Goal: Task Accomplishment & Management: Use online tool/utility

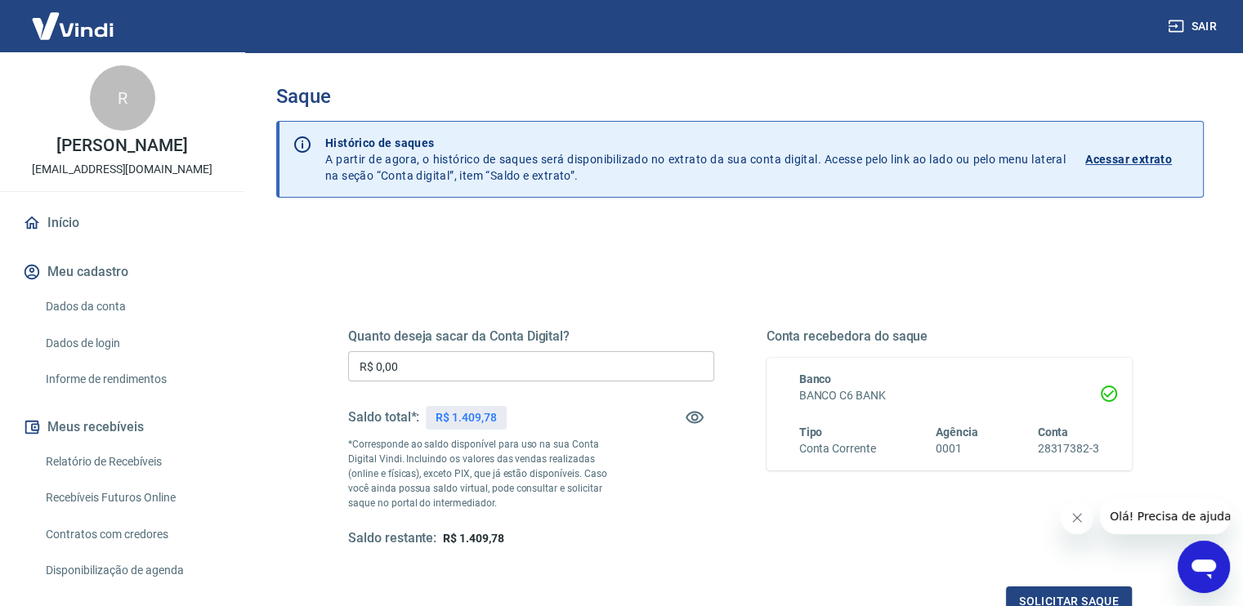
click at [470, 358] on input "R$ 0,00" at bounding box center [531, 366] width 366 height 30
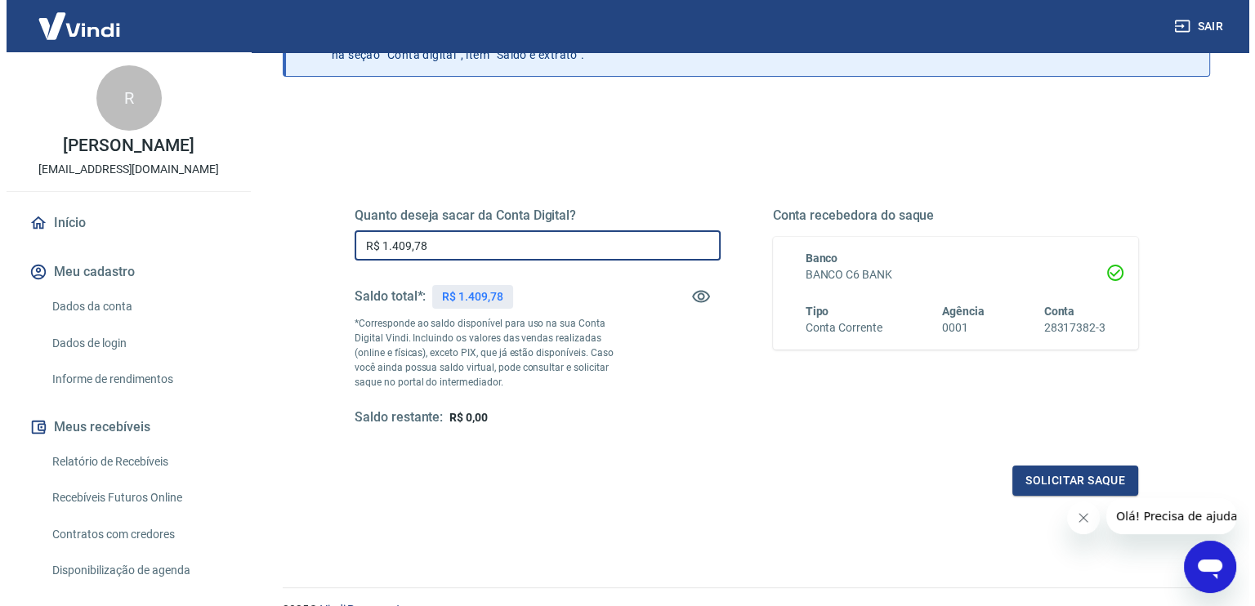
scroll to position [163, 0]
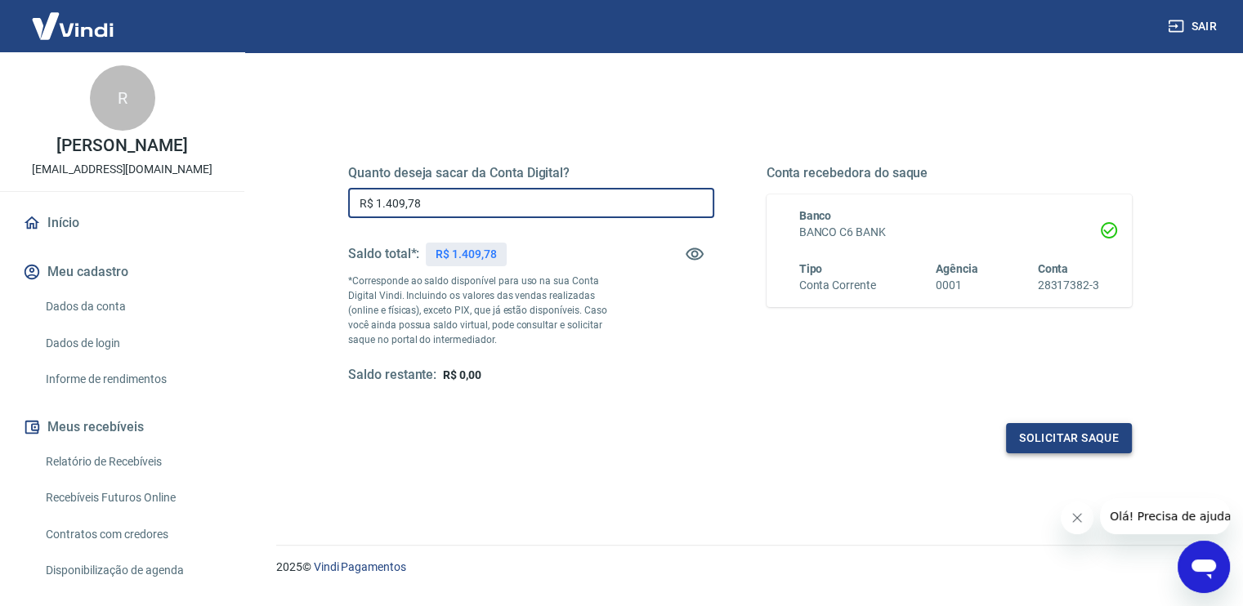
type input "R$ 1.409,78"
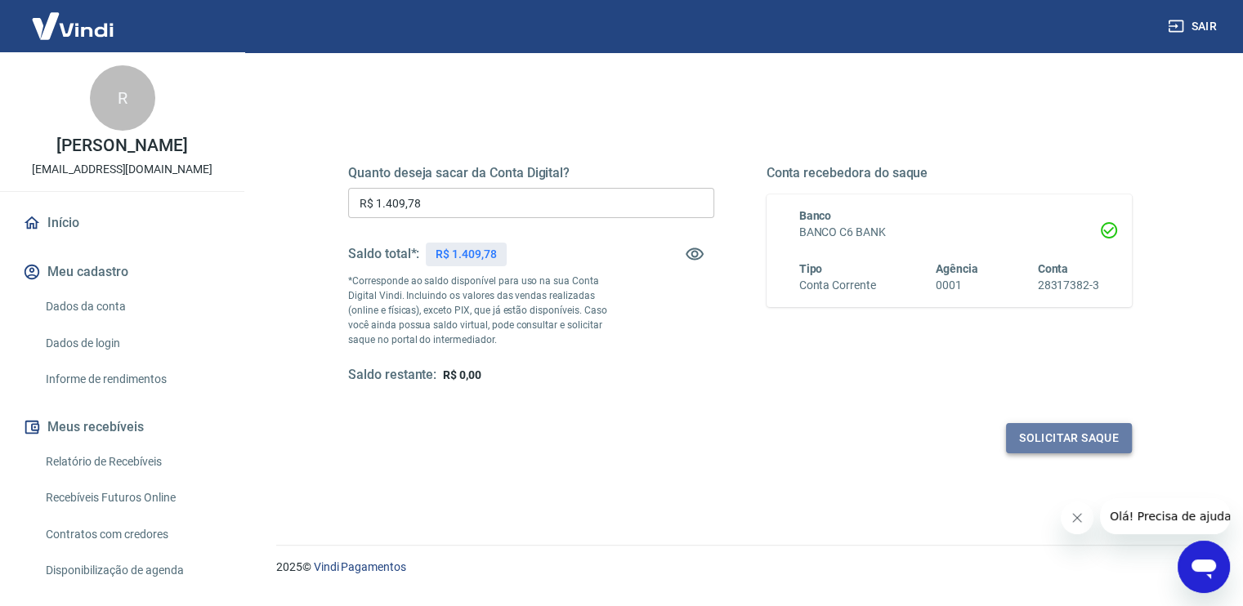
click at [1021, 432] on button "Solicitar saque" at bounding box center [1069, 438] width 126 height 30
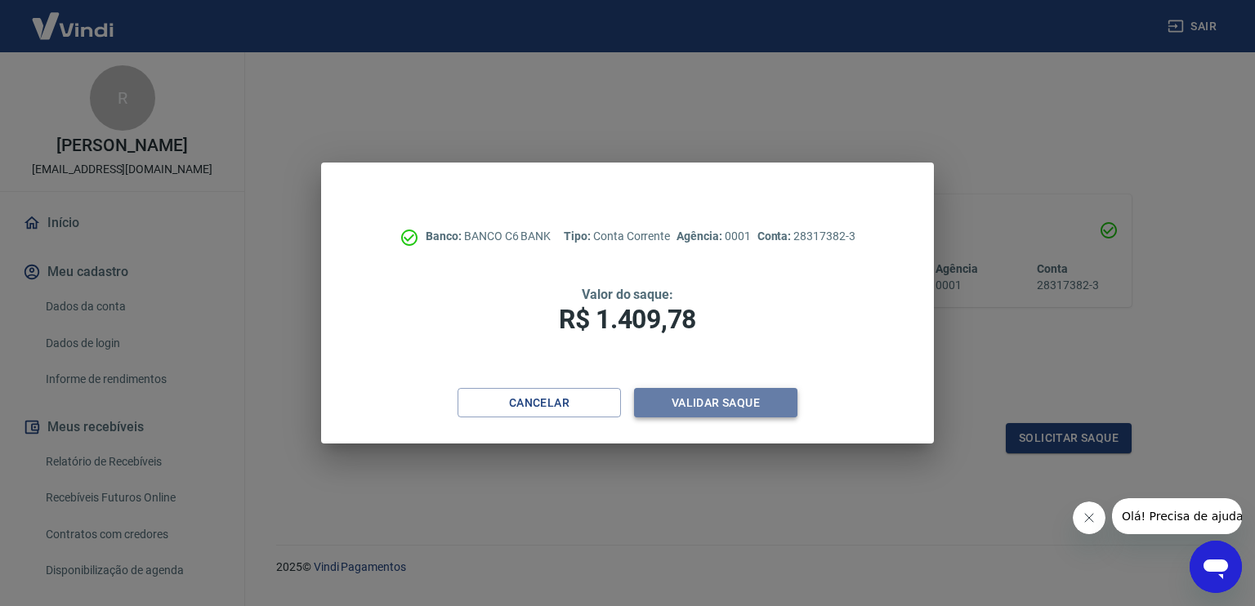
click at [734, 399] on button "Validar saque" at bounding box center [715, 403] width 163 height 30
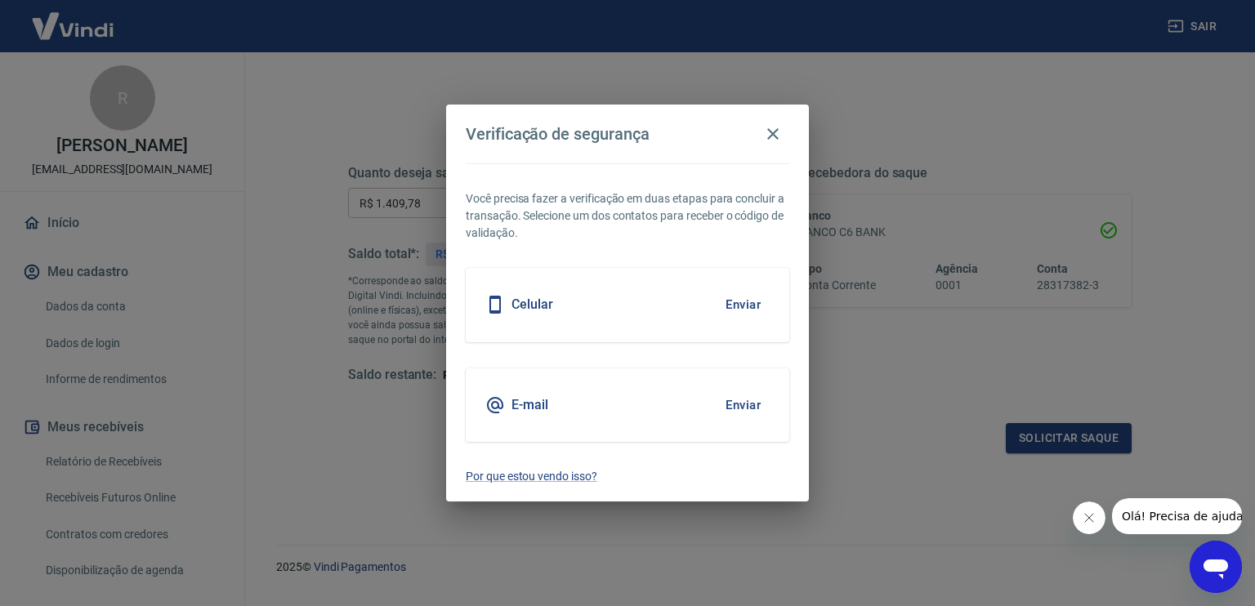
click at [747, 400] on button "Enviar" at bounding box center [743, 405] width 53 height 34
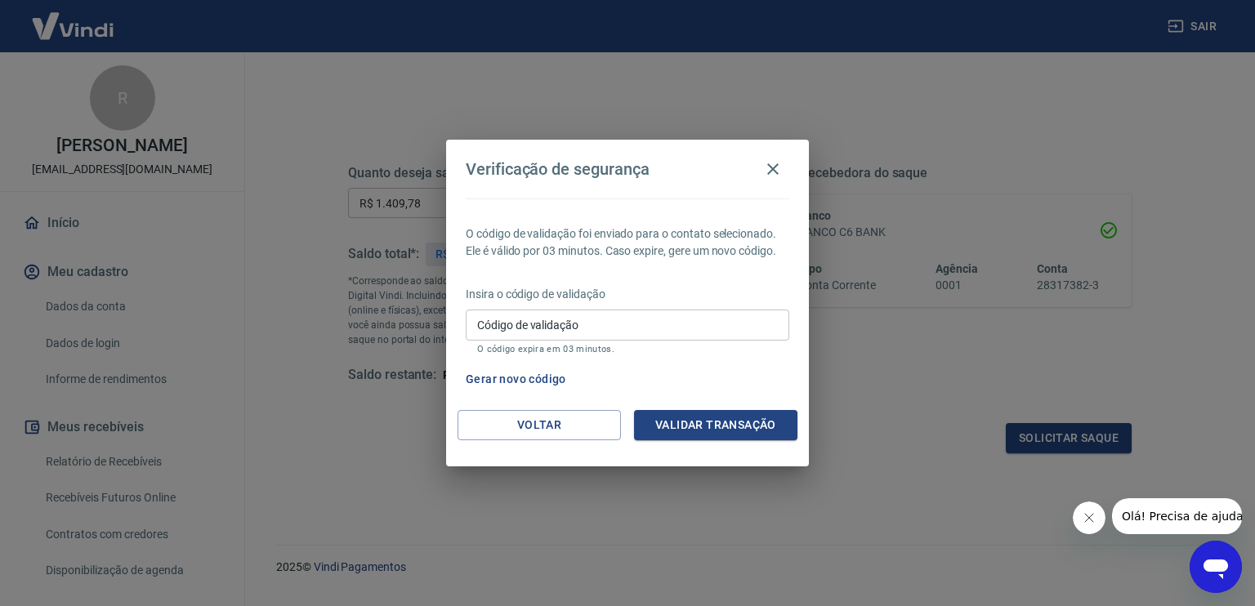
click at [585, 345] on p "O código expira em 03 minutos." at bounding box center [627, 349] width 301 height 11
click at [587, 333] on input "Código de validação" at bounding box center [628, 325] width 324 height 30
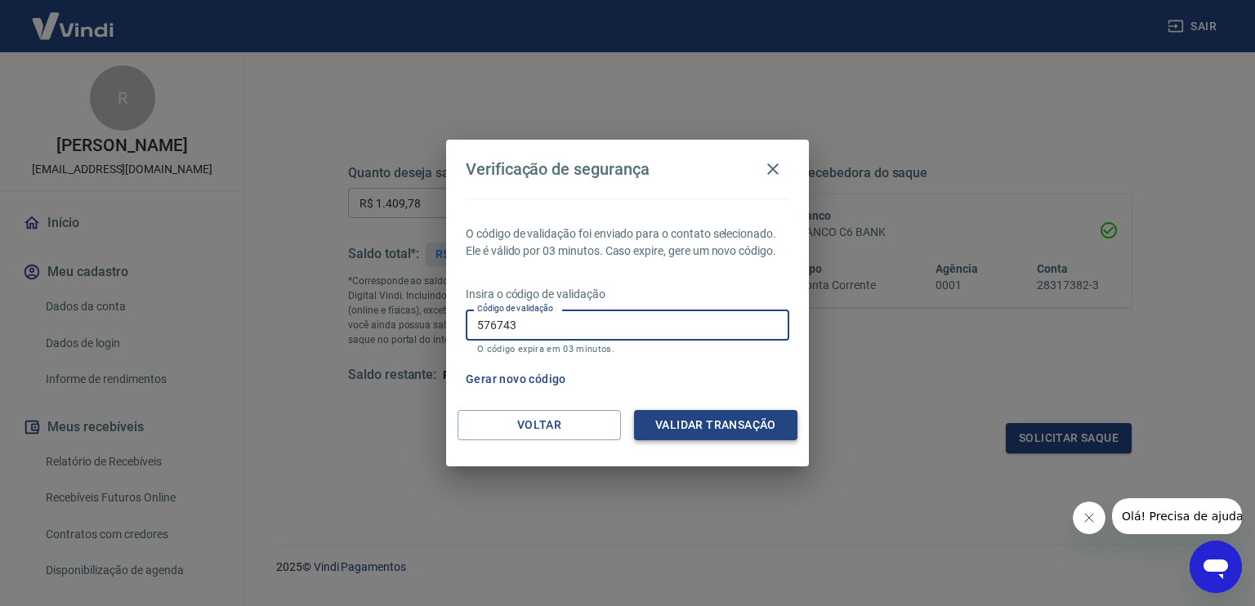
type input "576743"
click at [686, 418] on button "Validar transação" at bounding box center [715, 425] width 163 height 30
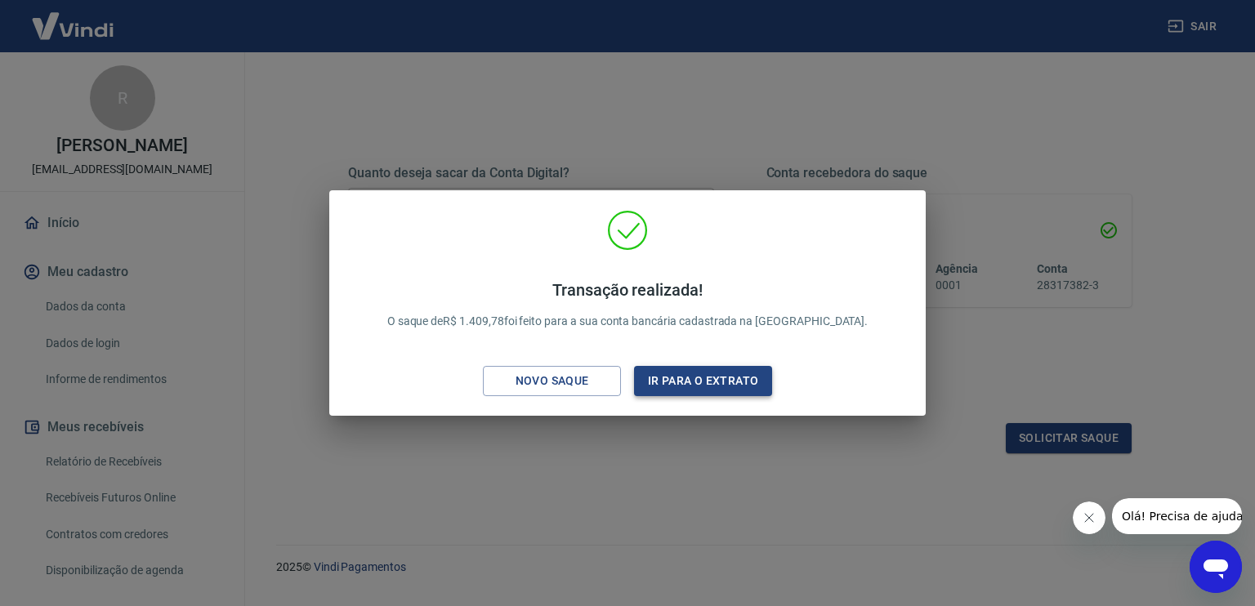
click at [684, 387] on button "Ir para o extrato" at bounding box center [703, 381] width 138 height 30
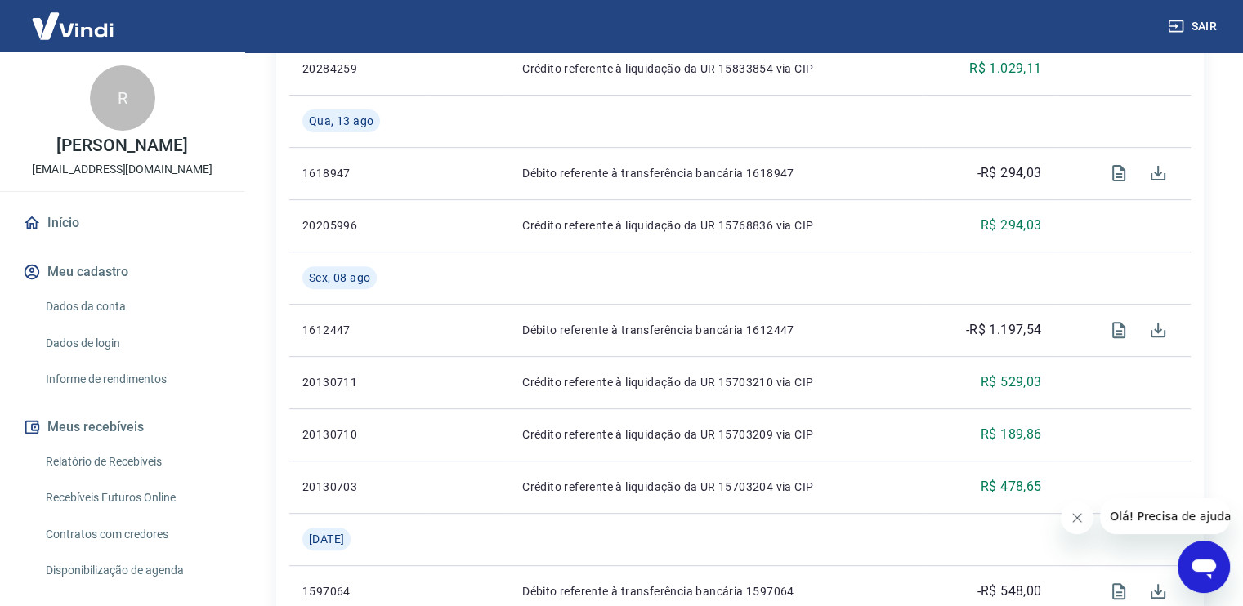
scroll to position [572, 0]
